Goal: Transaction & Acquisition: Purchase product/service

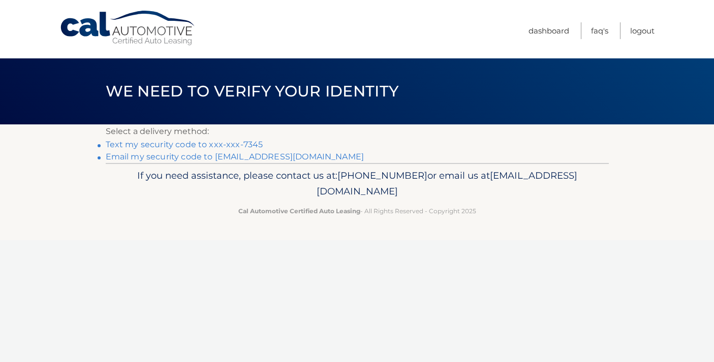
click at [156, 161] on link "Email my security code to [EMAIL_ADDRESS][DOMAIN_NAME]" at bounding box center [235, 157] width 259 height 10
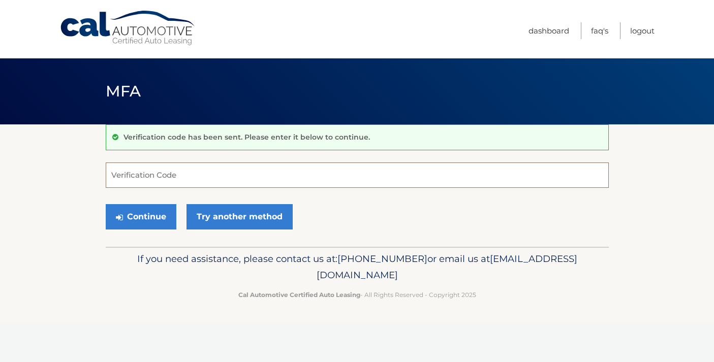
click at [157, 175] on input "Verification Code" at bounding box center [357, 175] width 503 height 25
paste input "760392"
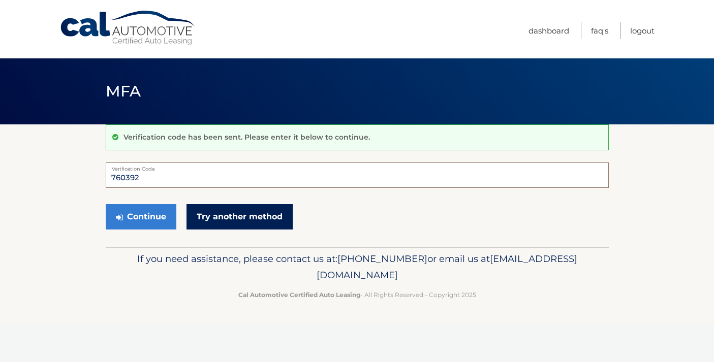
type input "760392"
click at [202, 213] on link "Try another method" at bounding box center [239, 216] width 106 height 25
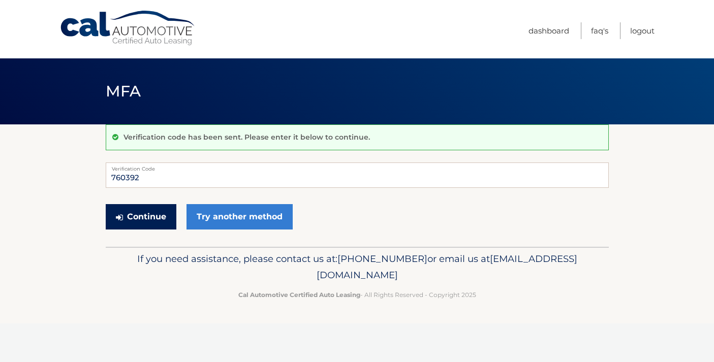
click at [164, 218] on button "Continue" at bounding box center [141, 216] width 71 height 25
click at [154, 175] on input "760392" at bounding box center [357, 175] width 503 height 25
drag, startPoint x: 156, startPoint y: 180, endPoint x: 104, endPoint y: 172, distance: 52.5
click at [104, 172] on section "Verification code has been sent. Please enter it below to continue. 760392 Veri…" at bounding box center [357, 185] width 714 height 122
type input "760392"
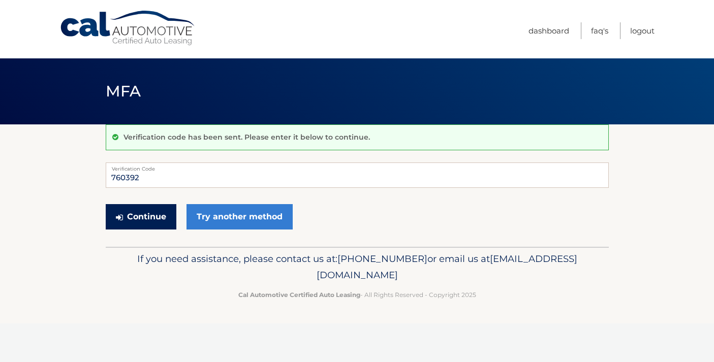
click at [124, 218] on button "Continue" at bounding box center [141, 216] width 71 height 25
click at [155, 216] on button "Continue" at bounding box center [141, 216] width 71 height 25
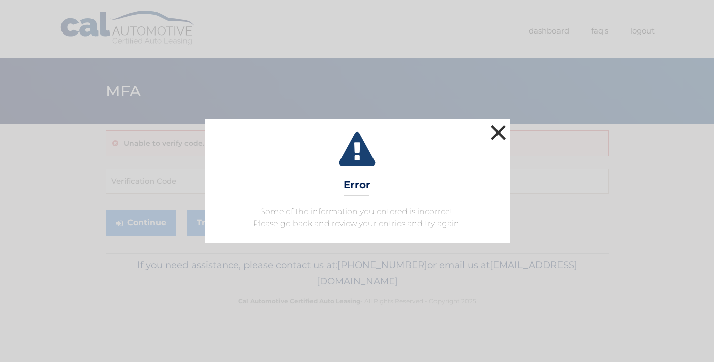
click at [500, 132] on button "×" at bounding box center [498, 132] width 20 height 20
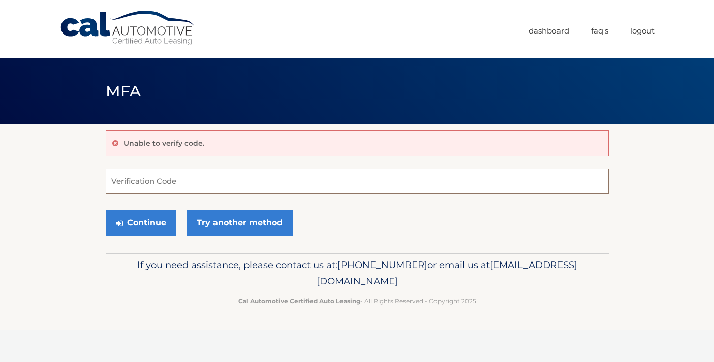
click at [185, 175] on input "Verification Code" at bounding box center [357, 181] width 503 height 25
type input "760392"
click at [151, 224] on button "Continue" at bounding box center [141, 222] width 71 height 25
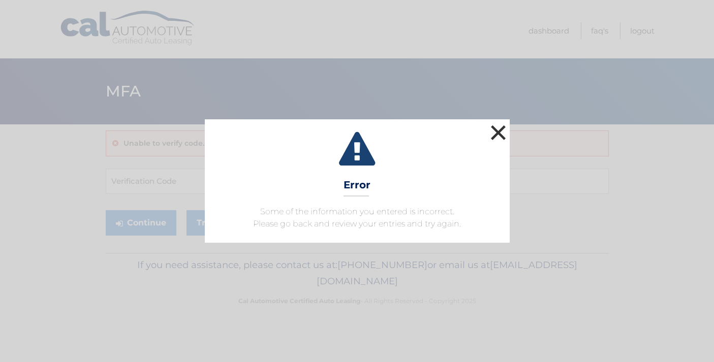
click at [495, 129] on button "×" at bounding box center [498, 132] width 20 height 20
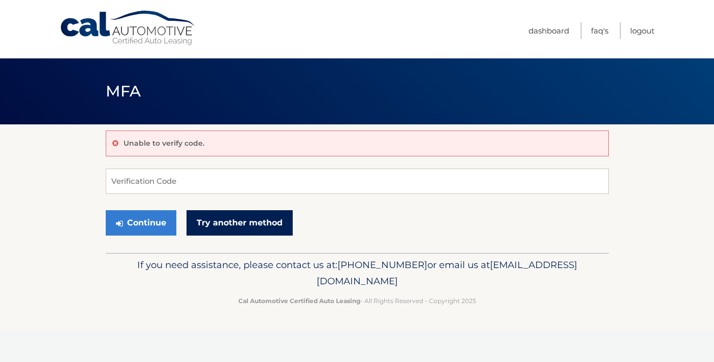
click at [265, 227] on link "Try another method" at bounding box center [239, 222] width 106 height 25
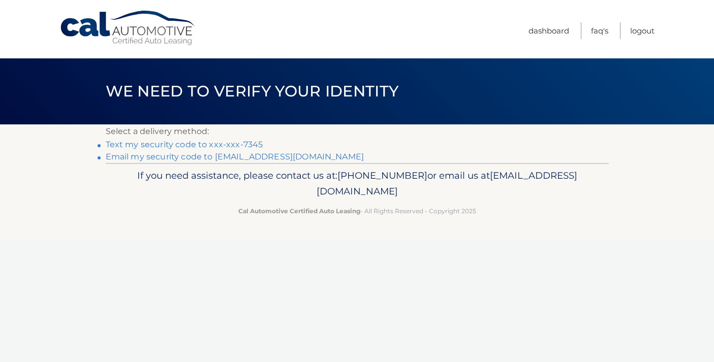
click at [200, 144] on link "Text my security code to xxx-xxx-7345" at bounding box center [184, 145] width 157 height 10
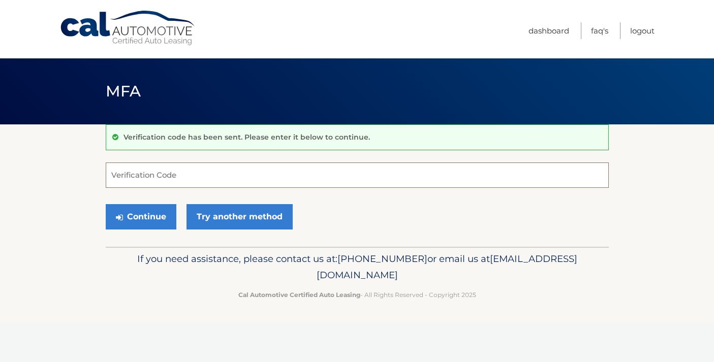
click at [148, 176] on input "Verification Code" at bounding box center [357, 175] width 503 height 25
type input "596004"
click at [139, 218] on button "Continue" at bounding box center [141, 216] width 71 height 25
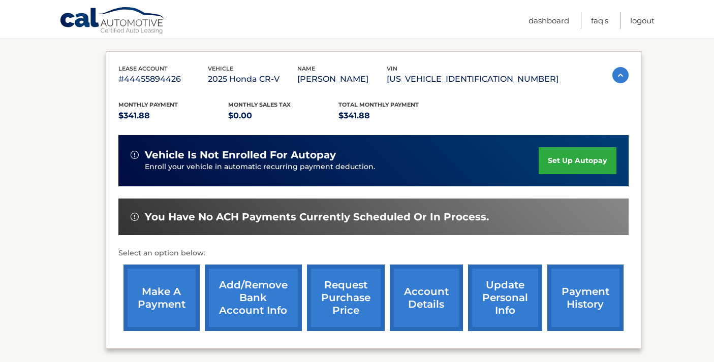
scroll to position [162, 0]
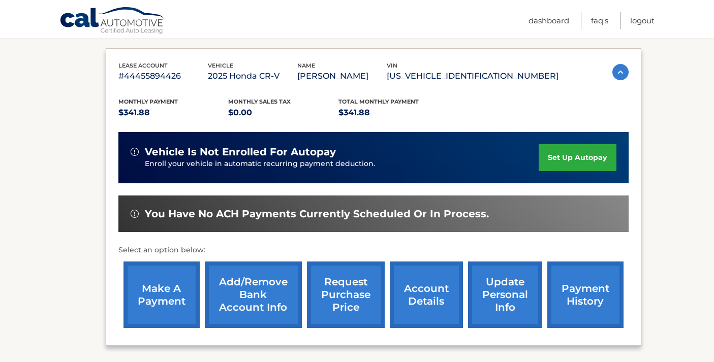
click at [155, 321] on link "make a payment" at bounding box center [161, 295] width 76 height 67
click at [155, 306] on link "make a payment" at bounding box center [161, 295] width 76 height 67
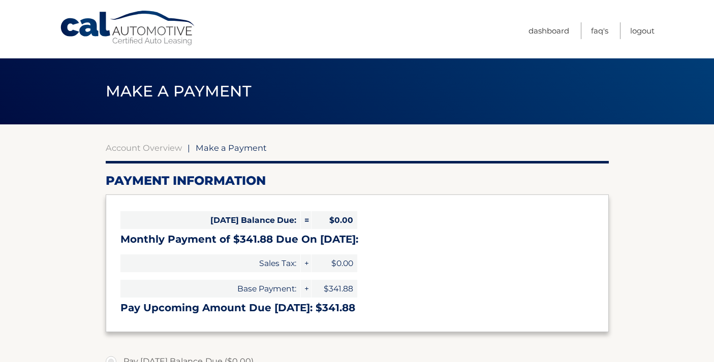
select select "MTdkYTFhMjItM2UzMi00MTQ0LTlhMjctYTRkZTQ3NjJhNzIw"
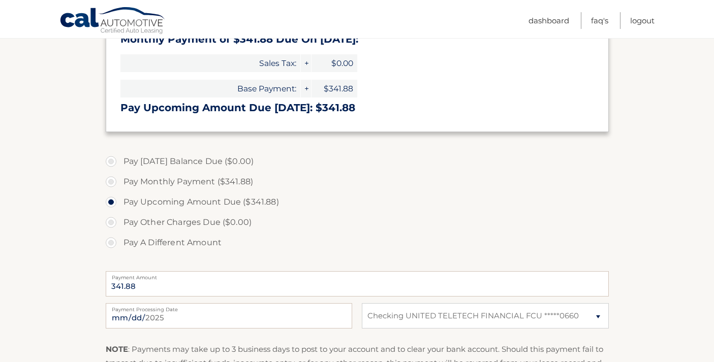
scroll to position [211, 0]
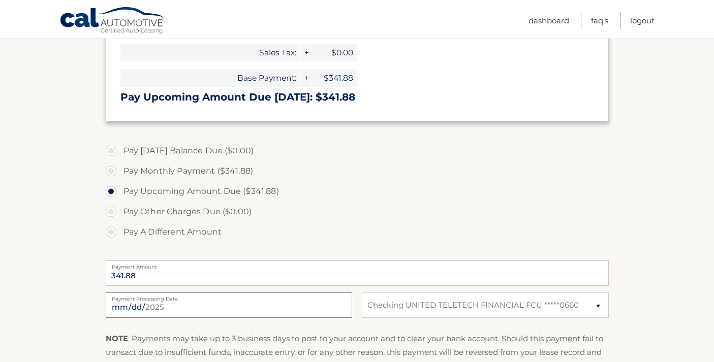
click at [156, 306] on input "2025-08-18" at bounding box center [229, 305] width 246 height 25
type input "2025-08-28"
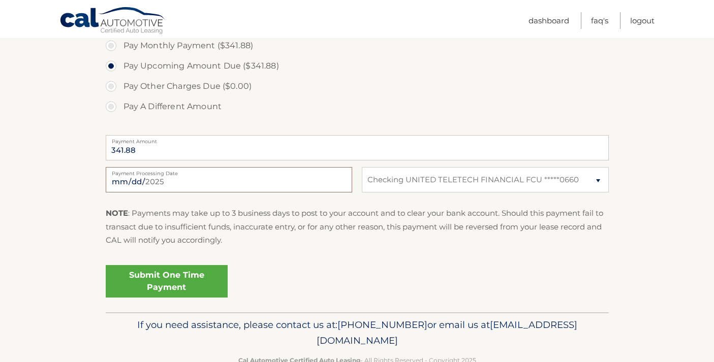
scroll to position [347, 0]
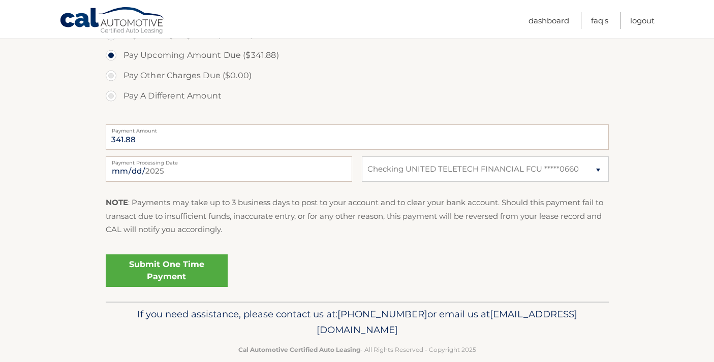
click at [197, 269] on link "Submit One Time Payment" at bounding box center [167, 271] width 122 height 33
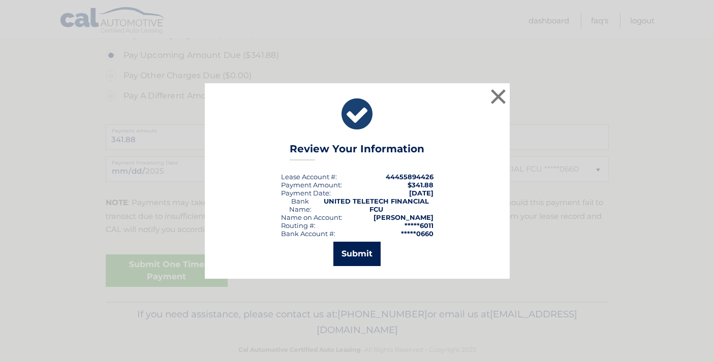
click at [343, 261] on button "Submit" at bounding box center [356, 254] width 47 height 24
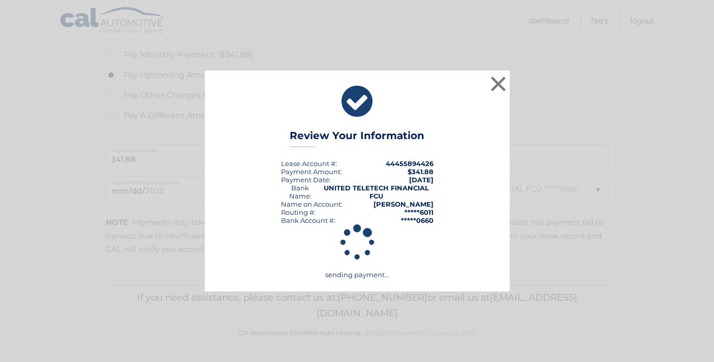
scroll to position [327, 0]
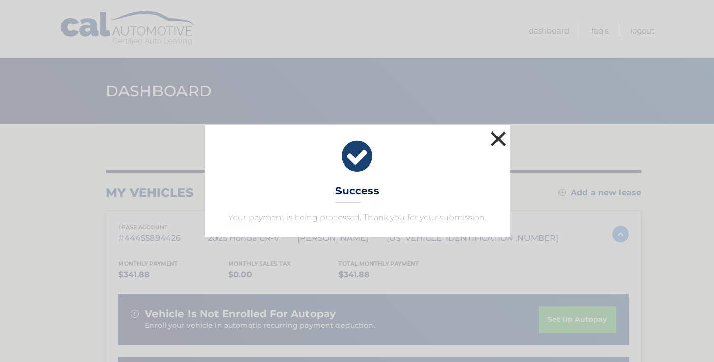
click at [499, 135] on button "×" at bounding box center [498, 139] width 20 height 20
